Goal: Check status: Check status

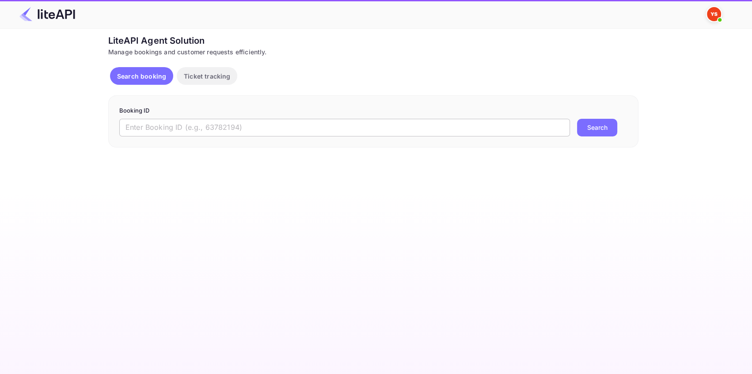
click at [223, 136] on input "text" at bounding box center [344, 128] width 451 height 18
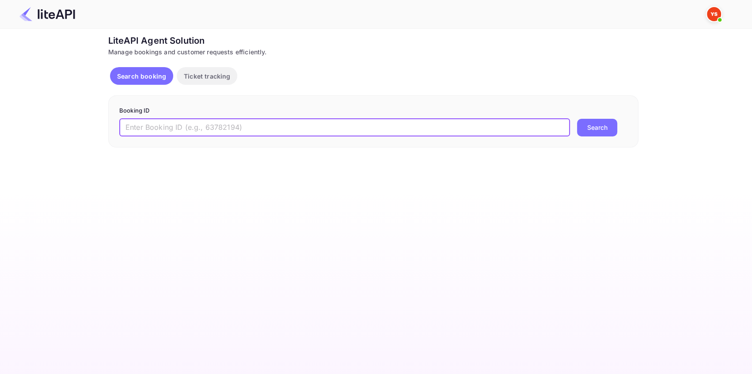
paste input "7856742"
type input "7856742"
click at [588, 129] on button "Search" at bounding box center [597, 128] width 40 height 18
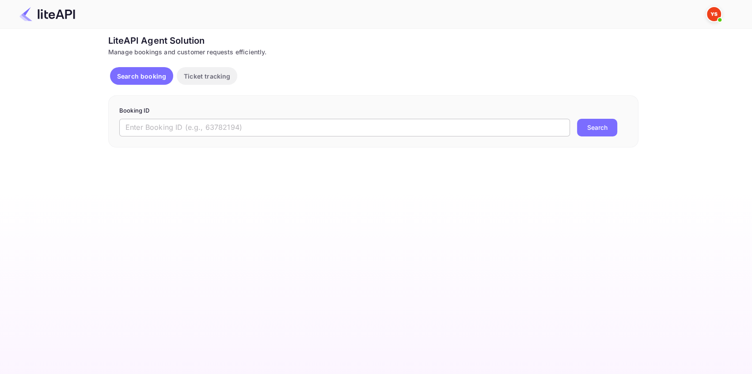
click at [158, 123] on input "text" at bounding box center [344, 128] width 451 height 18
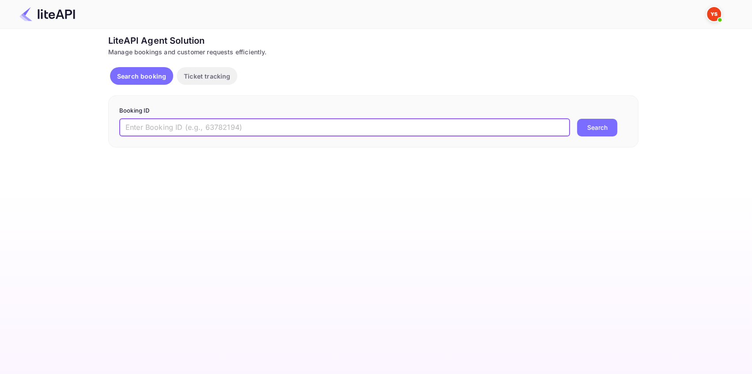
paste input "8725330"
type input "8725330"
click at [608, 123] on button "Search" at bounding box center [597, 128] width 40 height 18
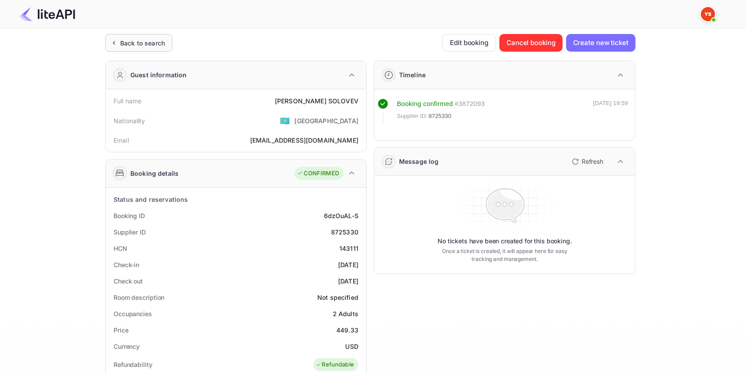
click at [157, 42] on div "Back to search" at bounding box center [142, 42] width 45 height 9
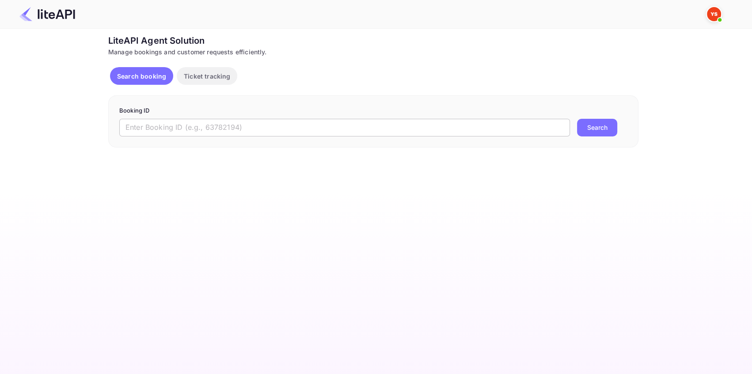
click at [241, 125] on input "text" at bounding box center [344, 128] width 451 height 18
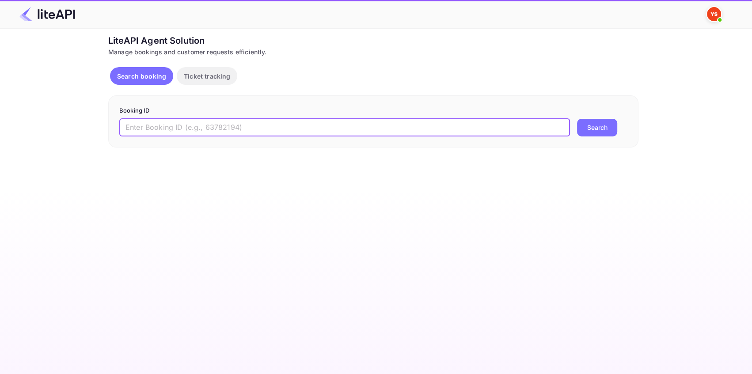
paste input "8089758"
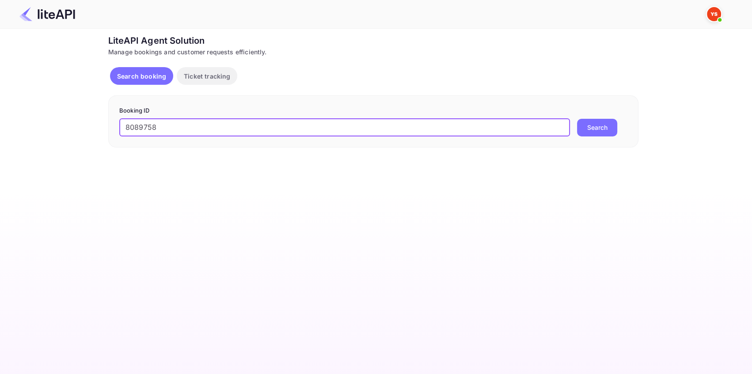
type input "8089758"
click at [589, 132] on button "Search" at bounding box center [597, 128] width 40 height 18
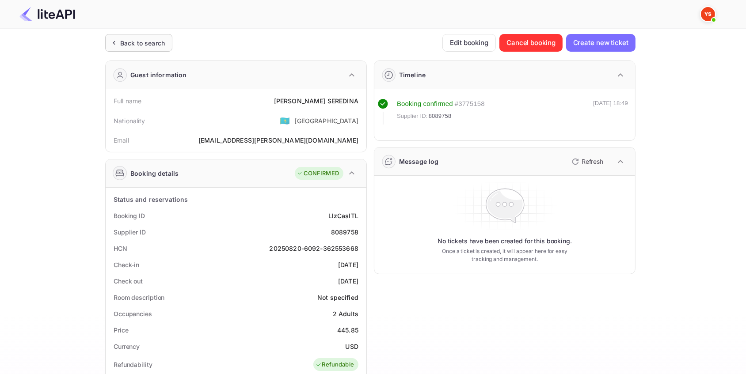
click at [141, 42] on div "Back to search" at bounding box center [142, 42] width 45 height 9
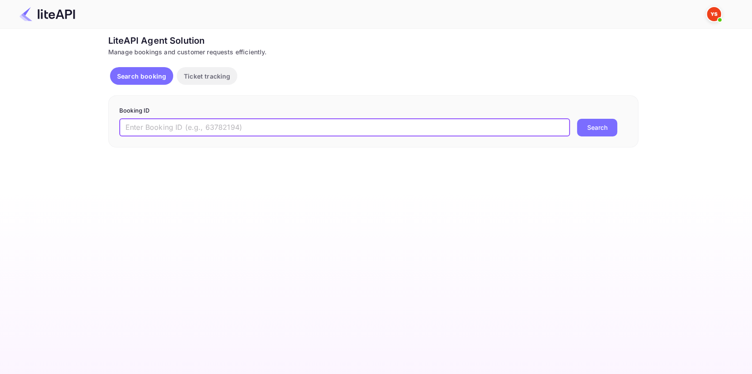
click at [154, 128] on input "text" at bounding box center [344, 128] width 451 height 18
paste input "8879487"
type input "8879487"
click at [590, 127] on button "Search" at bounding box center [597, 128] width 40 height 18
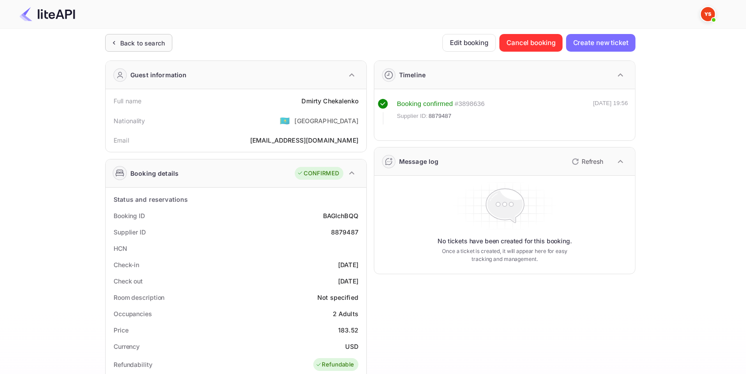
click at [151, 39] on div "Back to search" at bounding box center [142, 42] width 45 height 9
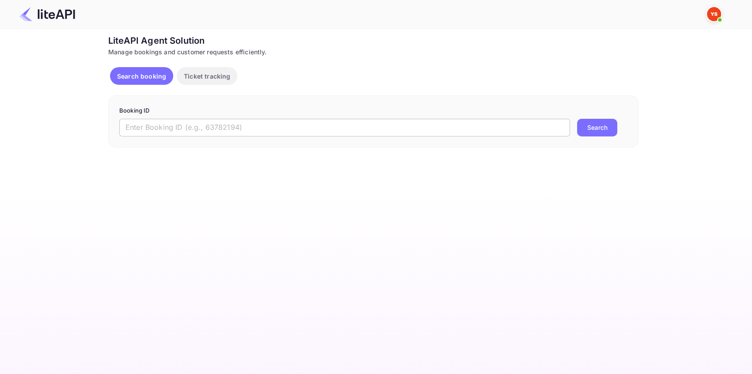
click at [265, 128] on input "text" at bounding box center [344, 128] width 451 height 18
paste input "8912055"
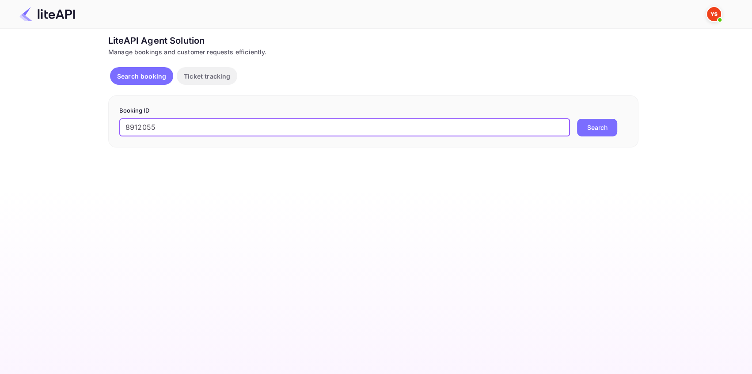
type input "8912055"
click at [594, 128] on button "Search" at bounding box center [597, 128] width 40 height 18
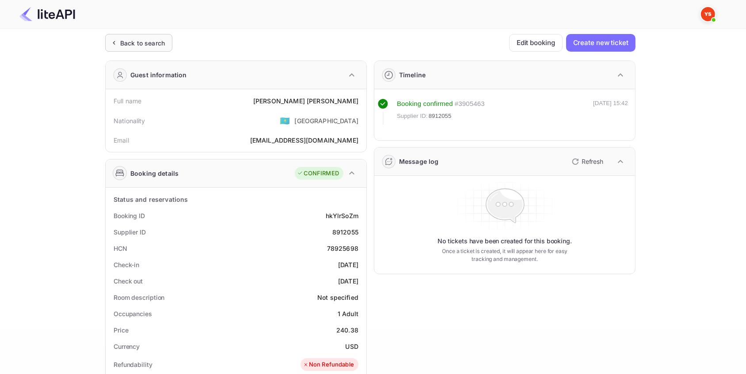
click at [150, 39] on div "Back to search" at bounding box center [142, 42] width 45 height 9
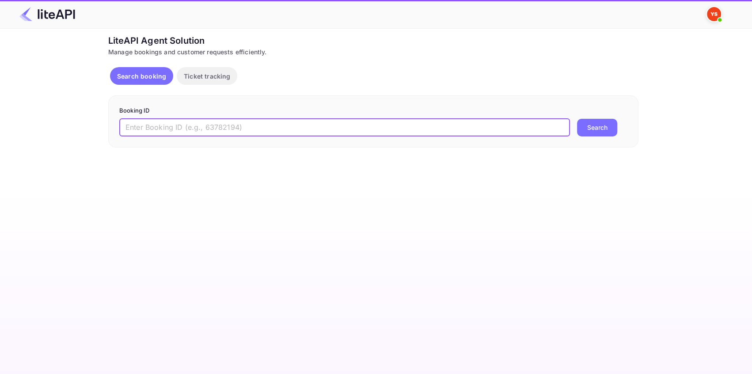
drag, startPoint x: 156, startPoint y: 125, endPoint x: 171, endPoint y: 123, distance: 15.6
click at [155, 125] on input "text" at bounding box center [344, 128] width 451 height 18
paste input "8879389"
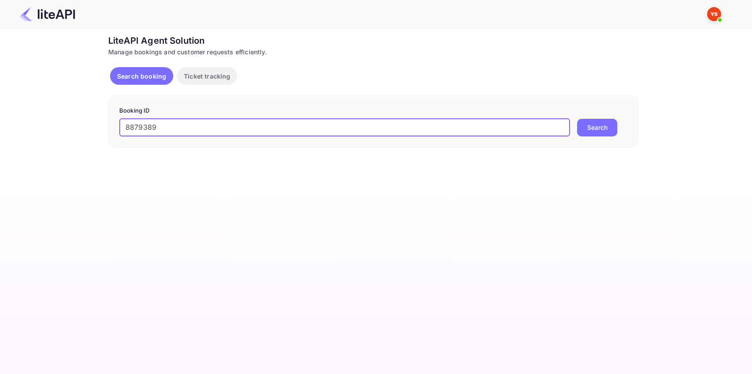
type input "8879389"
click at [598, 123] on button "Search" at bounding box center [597, 128] width 40 height 18
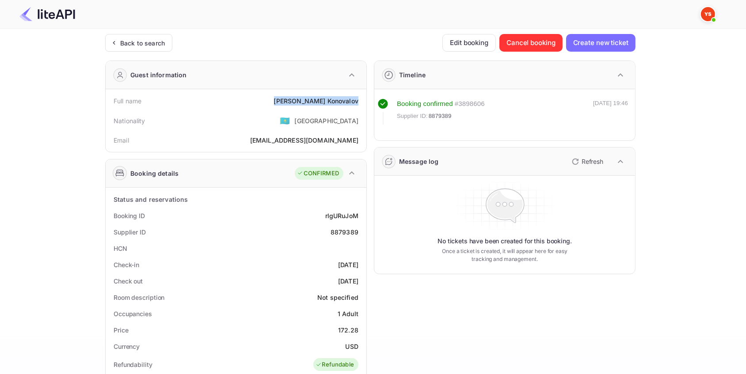
drag, startPoint x: 289, startPoint y: 100, endPoint x: 358, endPoint y: 100, distance: 68.9
click at [358, 100] on div "Full name [PERSON_NAME]" at bounding box center [236, 101] width 254 height 16
copy div "[PERSON_NAME]"
drag, startPoint x: 357, startPoint y: 230, endPoint x: 318, endPoint y: 231, distance: 39.3
click at [318, 231] on div "Supplier ID 8879389" at bounding box center [236, 232] width 254 height 16
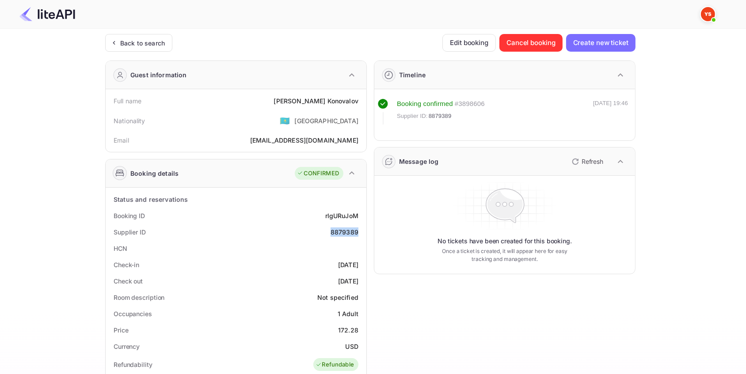
copy div "8879389"
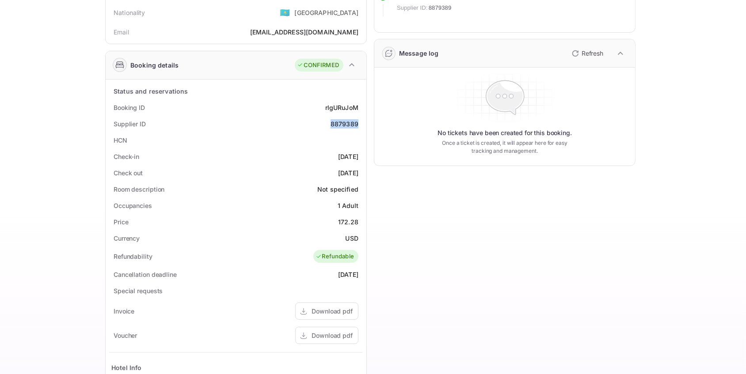
scroll to position [120, 0]
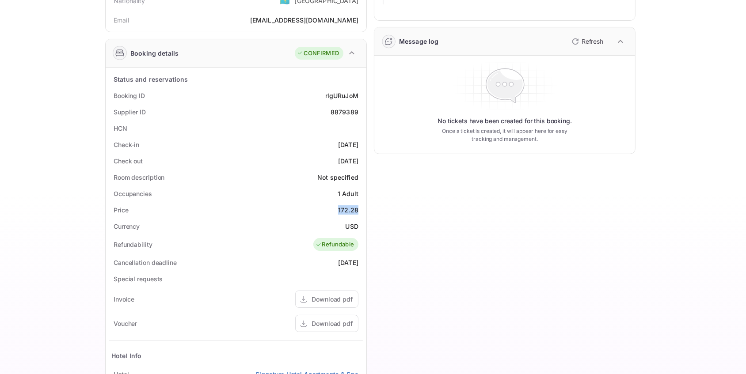
drag, startPoint x: 338, startPoint y: 211, endPoint x: 362, endPoint y: 212, distance: 24.3
click at [362, 212] on div "Price 172.28" at bounding box center [236, 210] width 254 height 16
copy div "172.28"
drag, startPoint x: 358, startPoint y: 225, endPoint x: 336, endPoint y: 225, distance: 22.1
click at [336, 225] on div "Currency USD" at bounding box center [236, 226] width 254 height 16
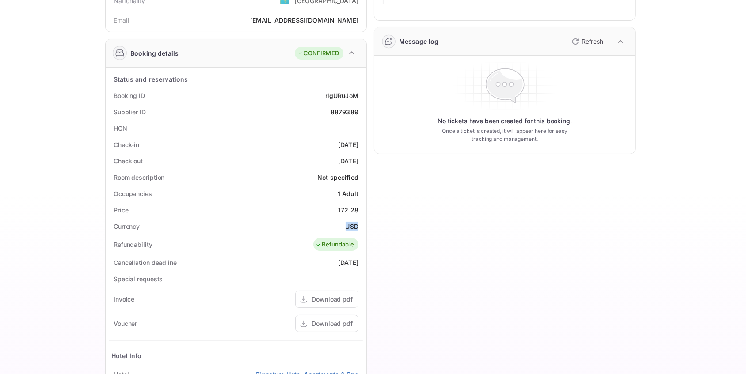
copy div "USD"
